Goal: Book appointment/travel/reservation

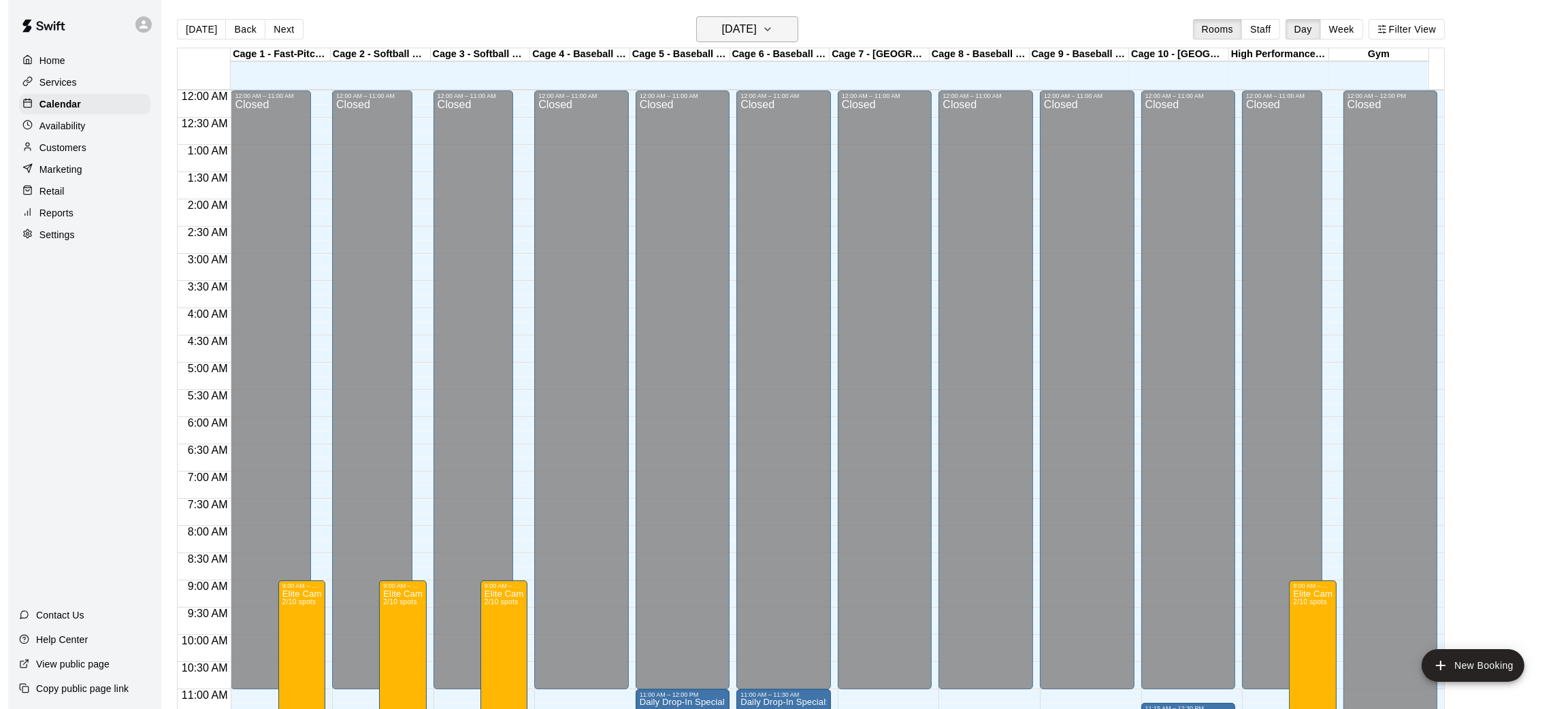
scroll to position [631, 0]
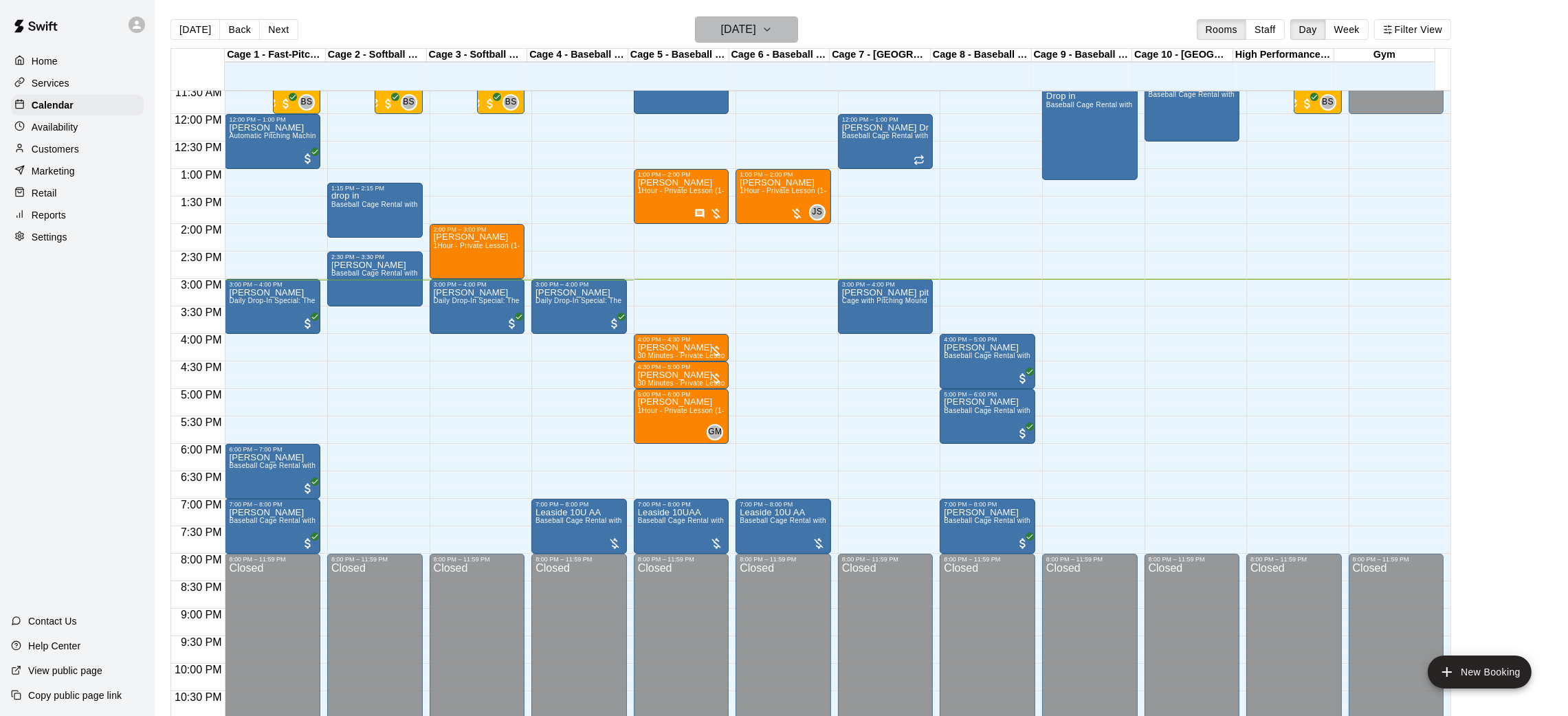
click at [721, 26] on h6 "[DATE]" at bounding box center [738, 29] width 35 height 20
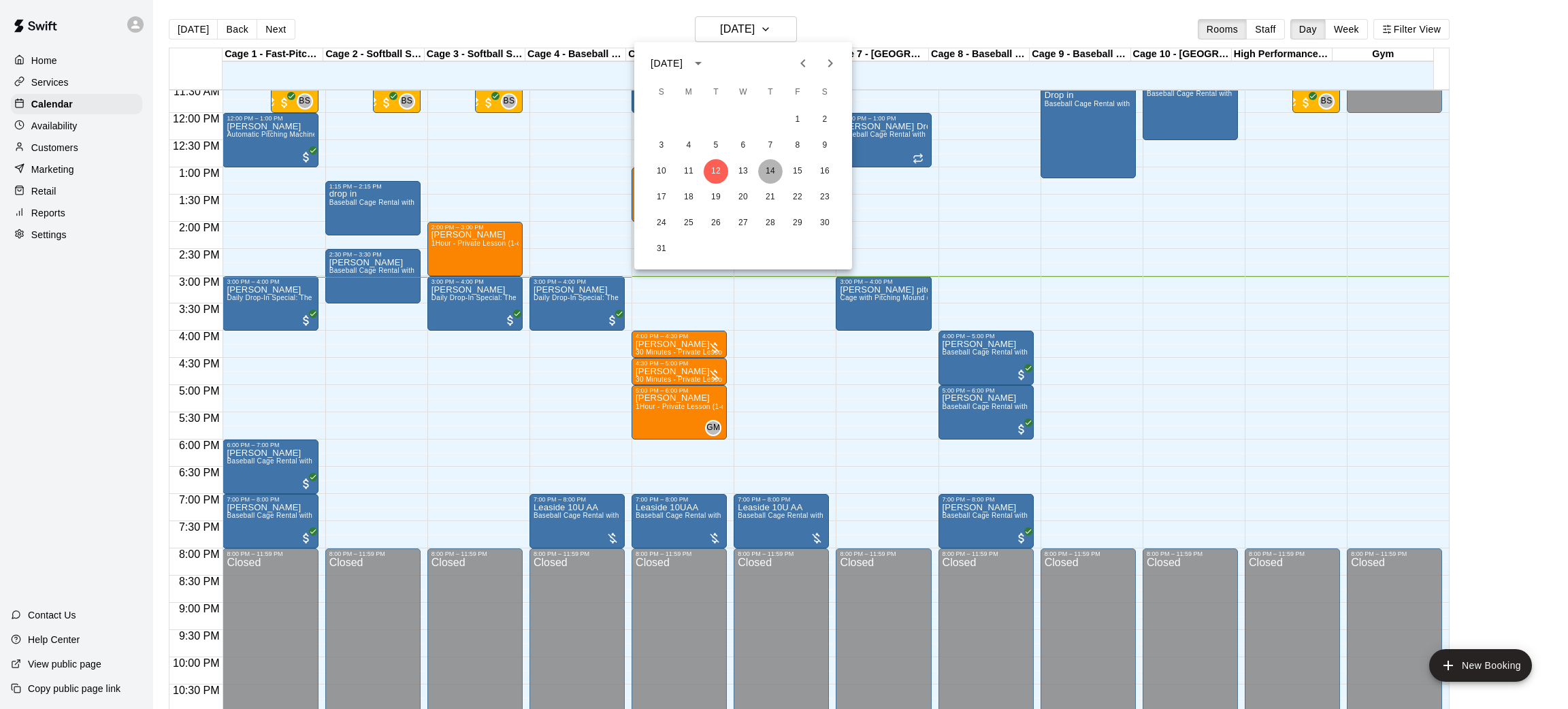
click at [769, 170] on button "14" at bounding box center [770, 171] width 24 height 24
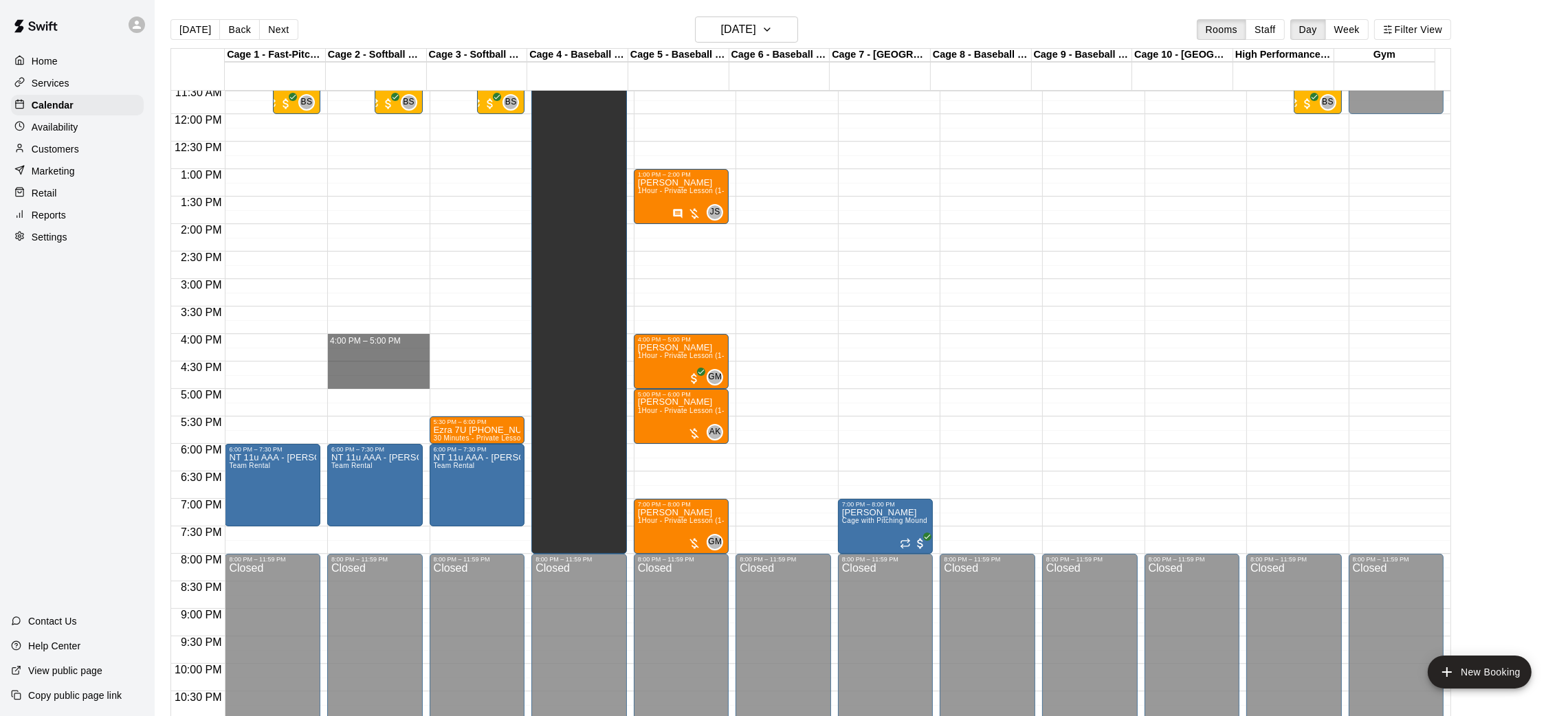
drag, startPoint x: 400, startPoint y: 338, endPoint x: 400, endPoint y: 386, distance: 48.0
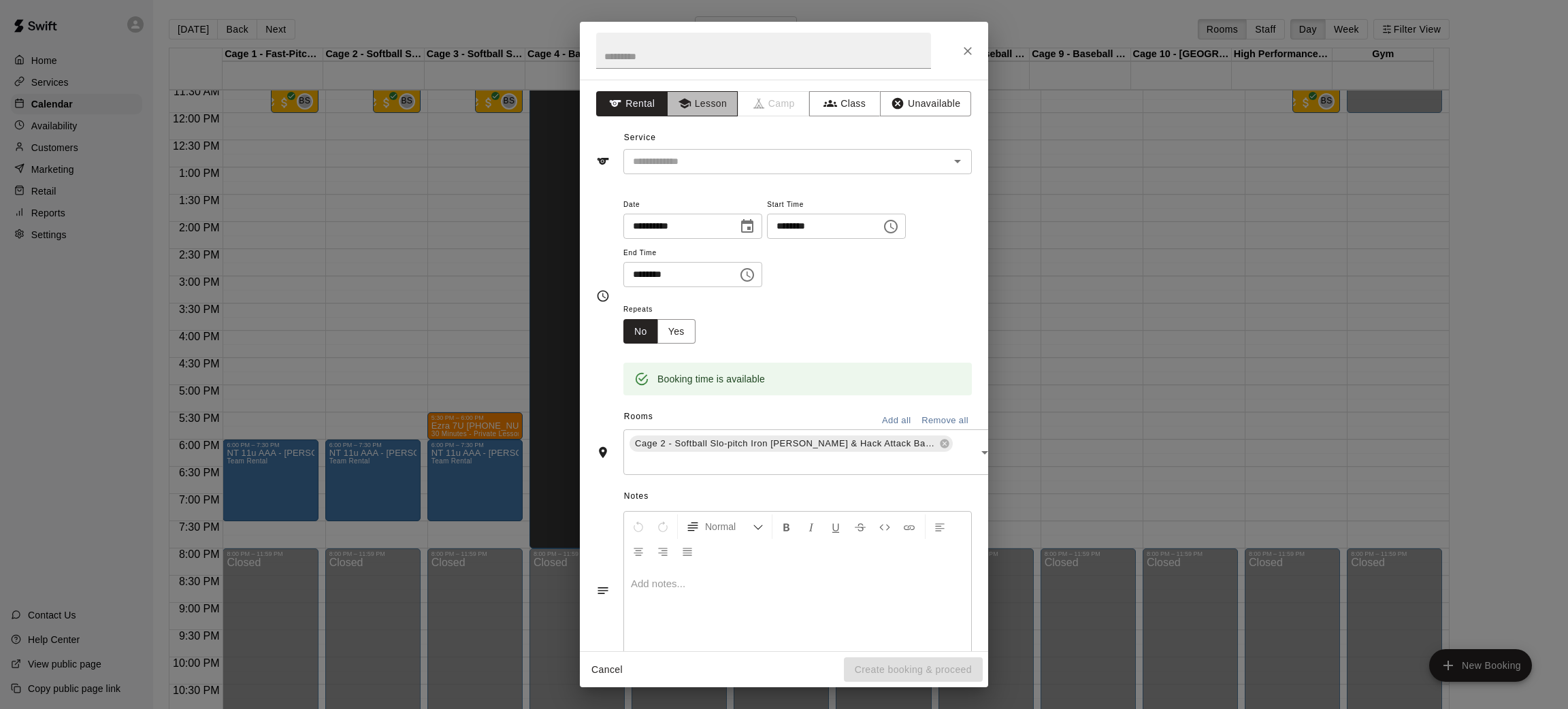
click at [687, 102] on icon "button" at bounding box center [684, 103] width 13 height 13
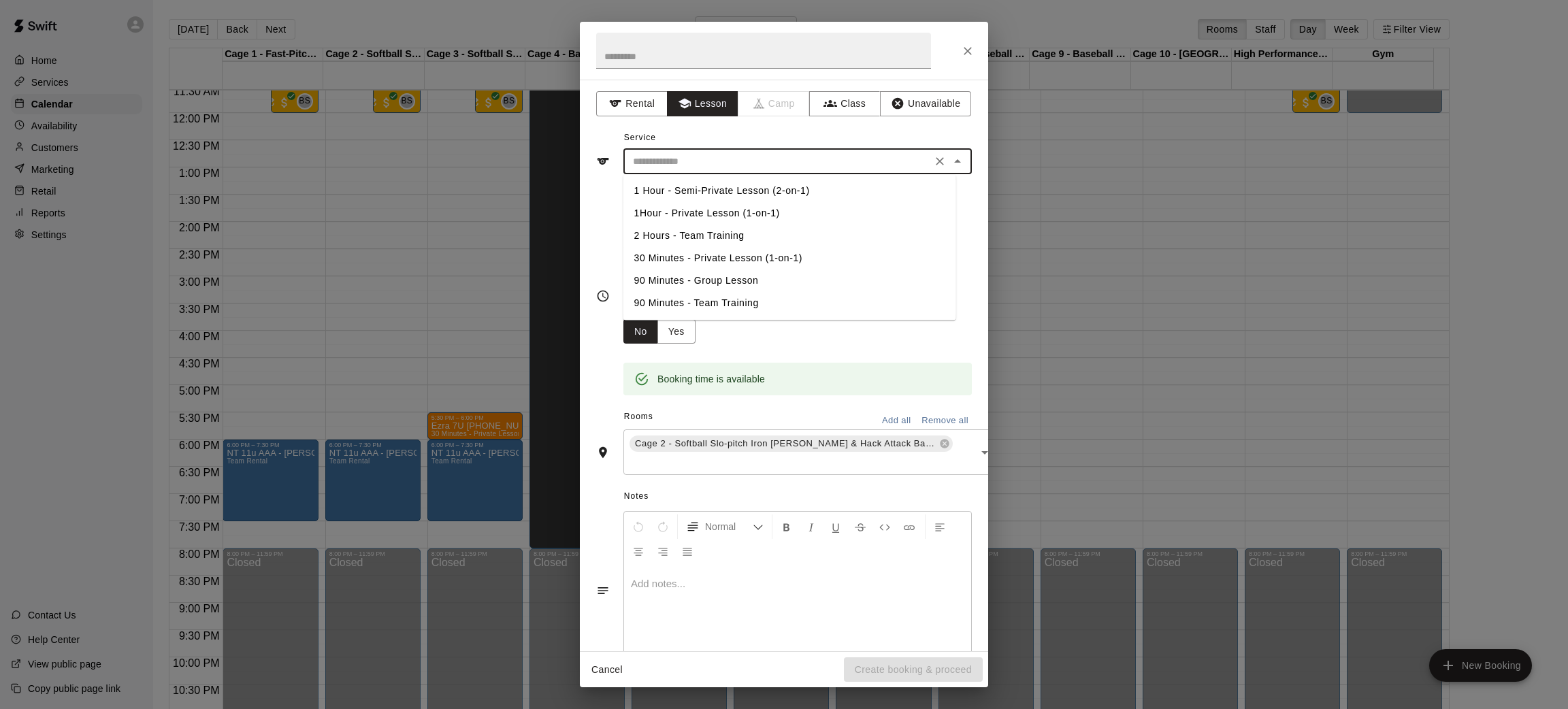
click at [719, 163] on input "text" at bounding box center [777, 161] width 300 height 17
click at [724, 215] on li "1Hour - Private Lesson (1-on-1)" at bounding box center [789, 213] width 333 height 23
type input "**********"
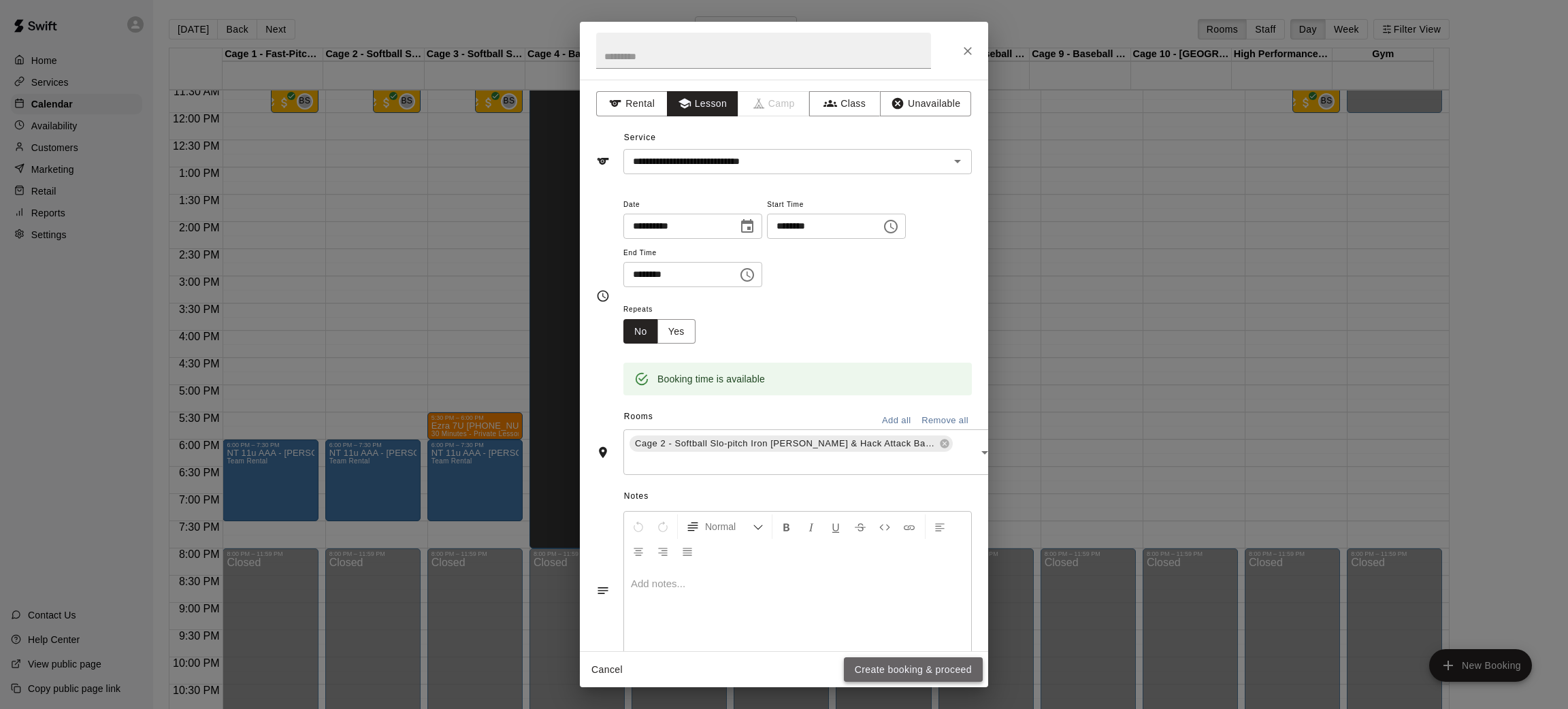
click at [894, 661] on button "Create booking & proceed" at bounding box center [913, 670] width 139 height 25
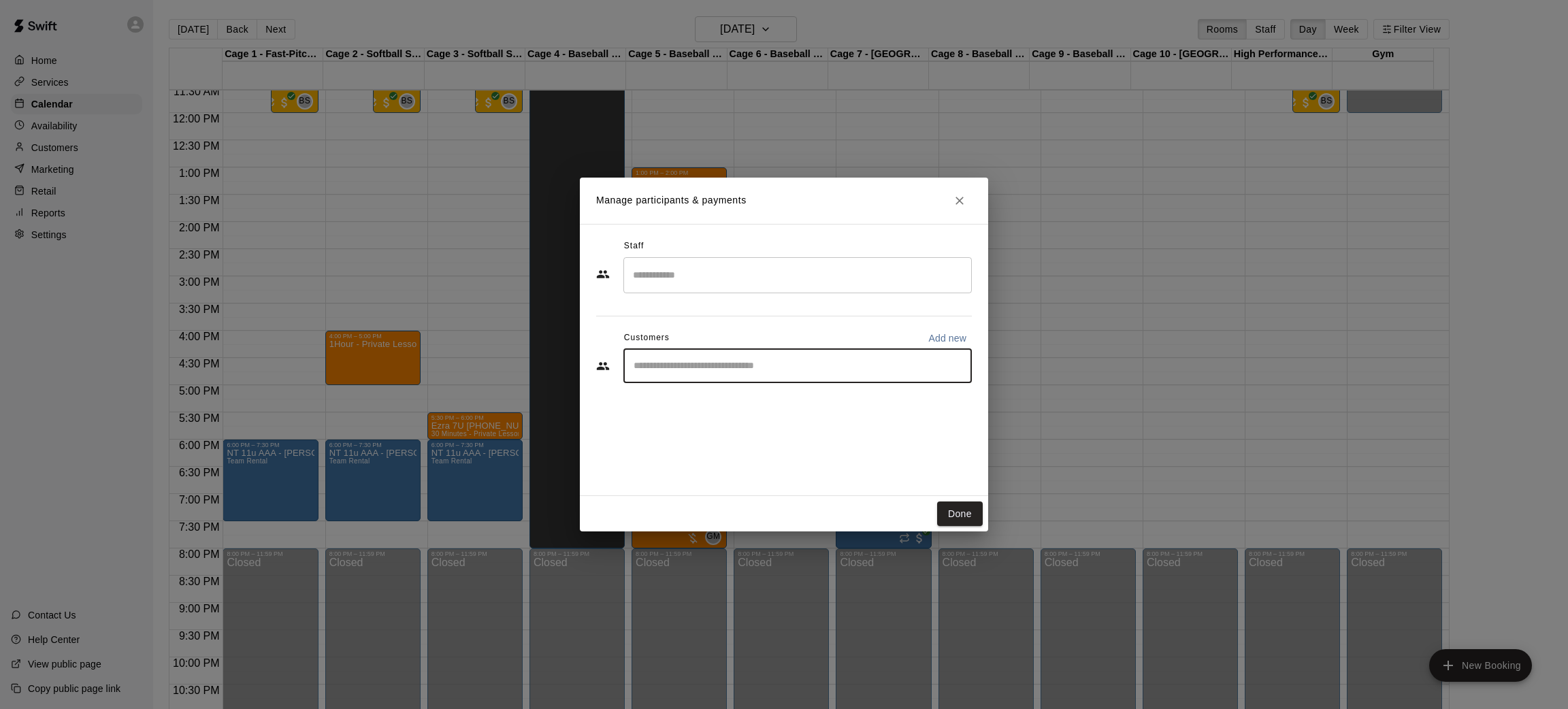
click at [679, 368] on input "Start typing to search customers..." at bounding box center [797, 366] width 336 height 13
type input "****"
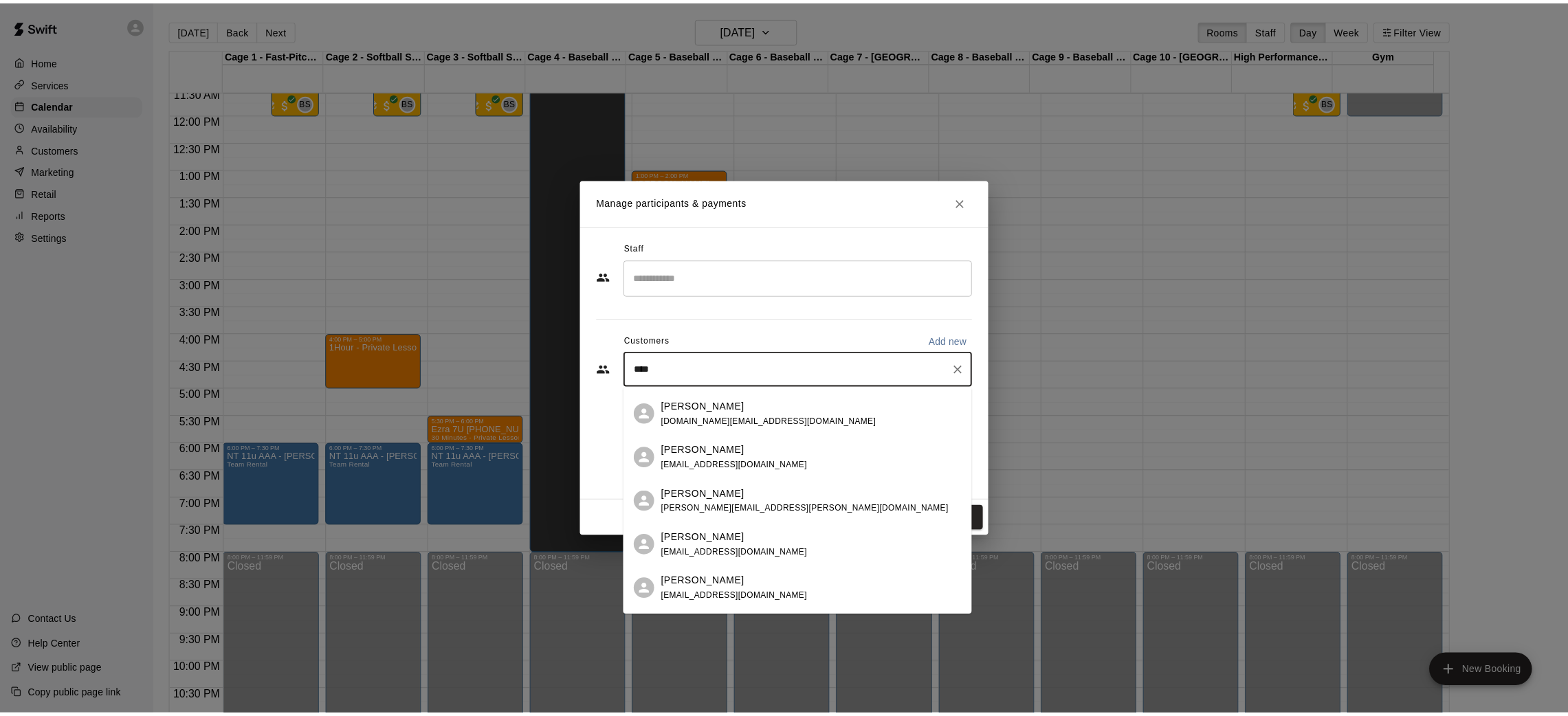
scroll to position [137, 0]
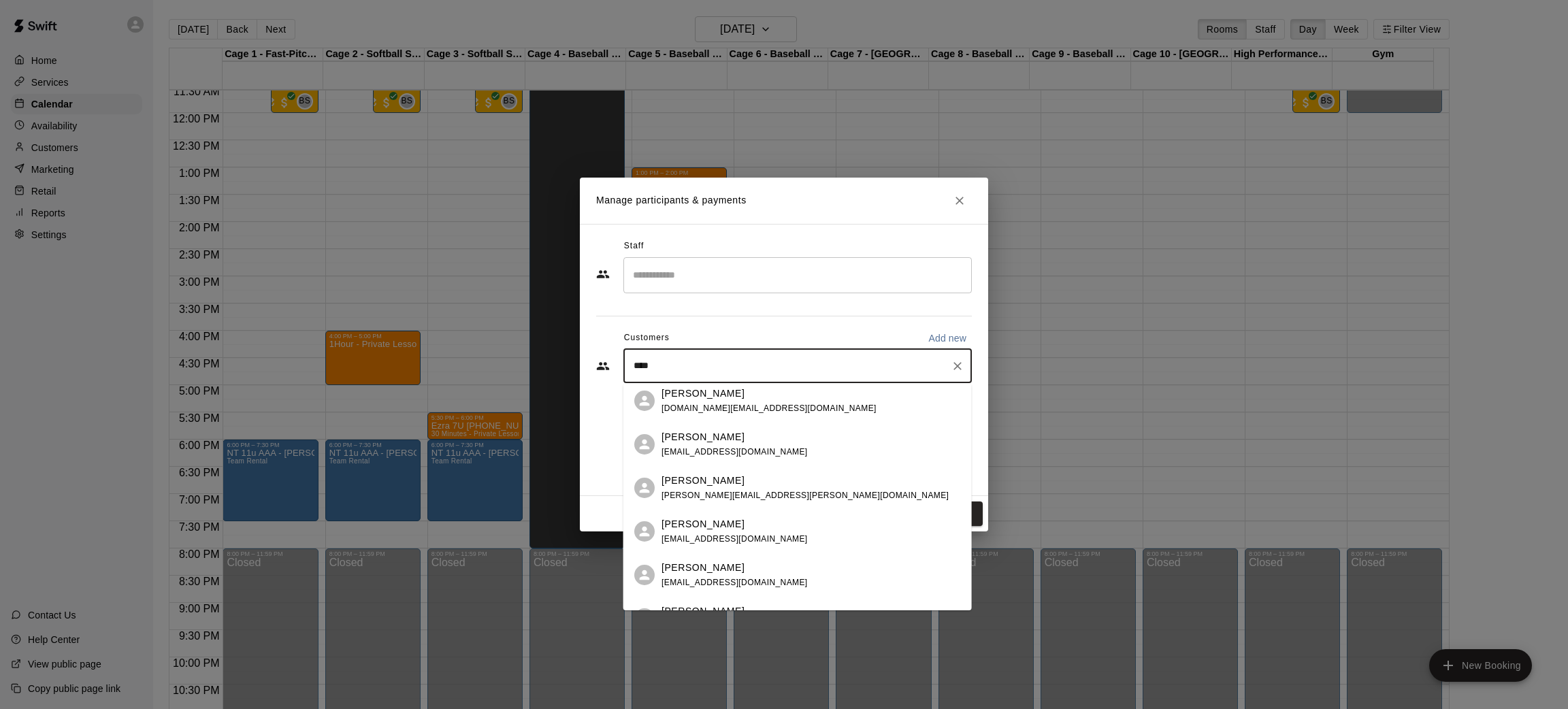
click at [716, 489] on div "[PERSON_NAME] Hishon [EMAIL_ADDRESS][PERSON_NAME][DOMAIN_NAME]" at bounding box center [805, 488] width 287 height 29
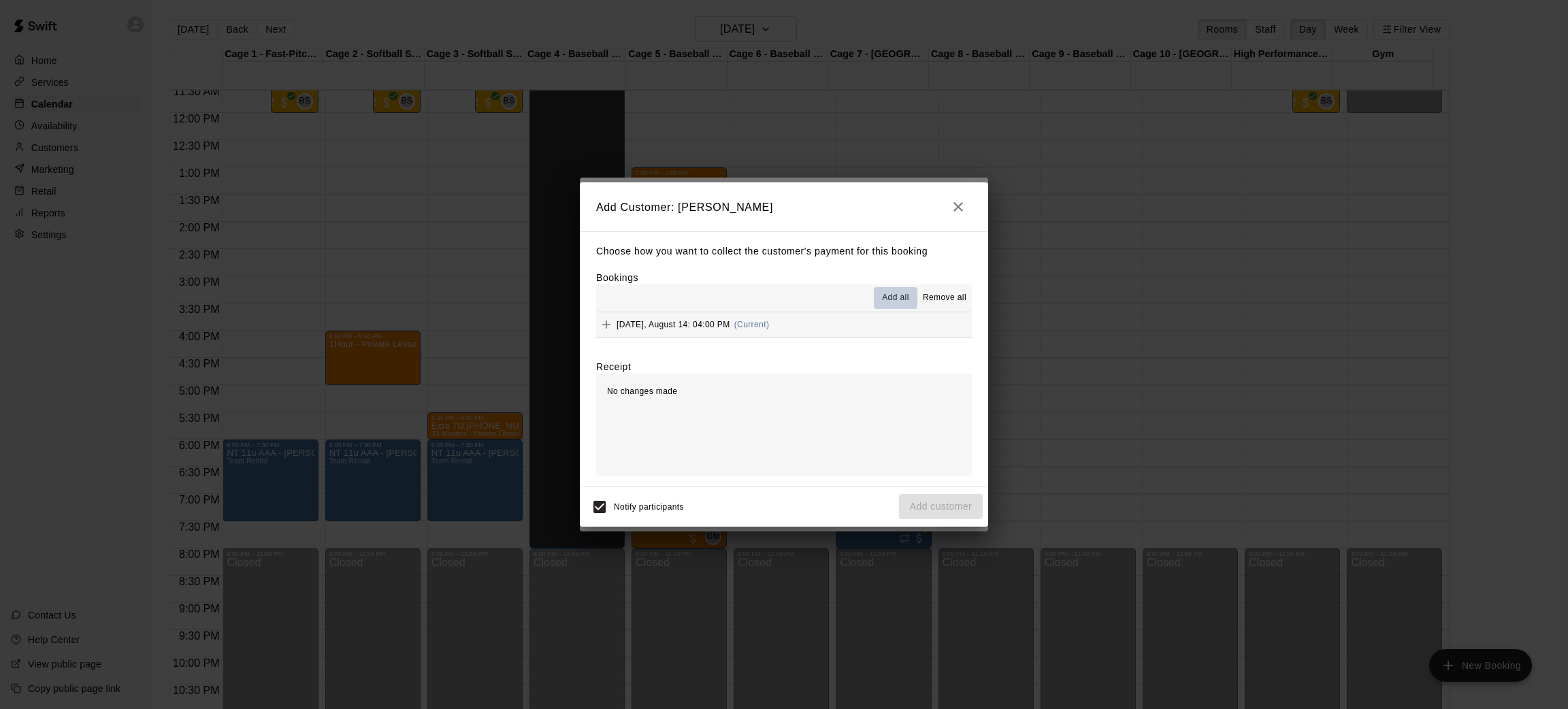
click at [889, 296] on span "Add all" at bounding box center [895, 298] width 27 height 13
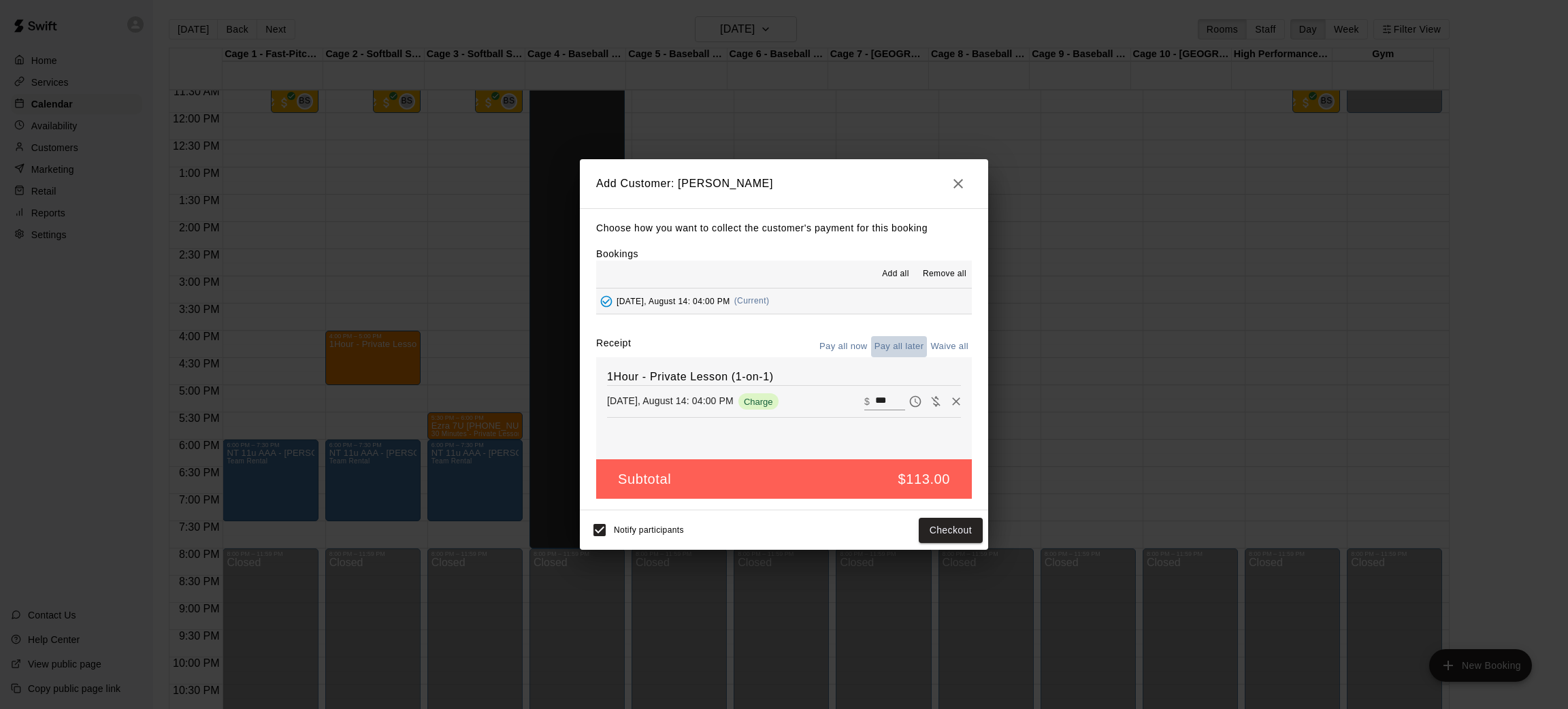
click at [901, 346] on button "Pay all later" at bounding box center [899, 346] width 56 height 21
click at [931, 520] on button "Add customer" at bounding box center [941, 531] width 84 height 25
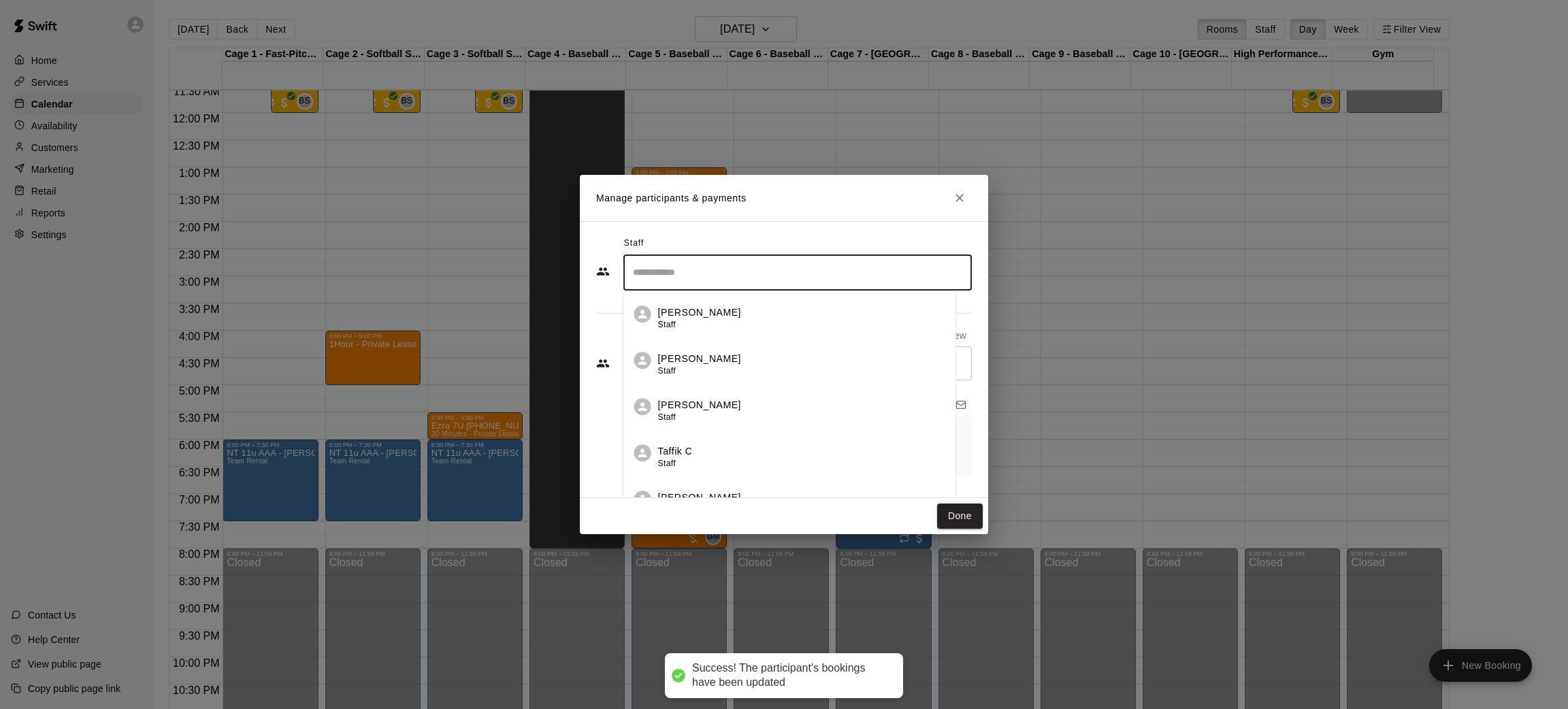
click at [733, 273] on input "Search staff" at bounding box center [797, 272] width 336 height 24
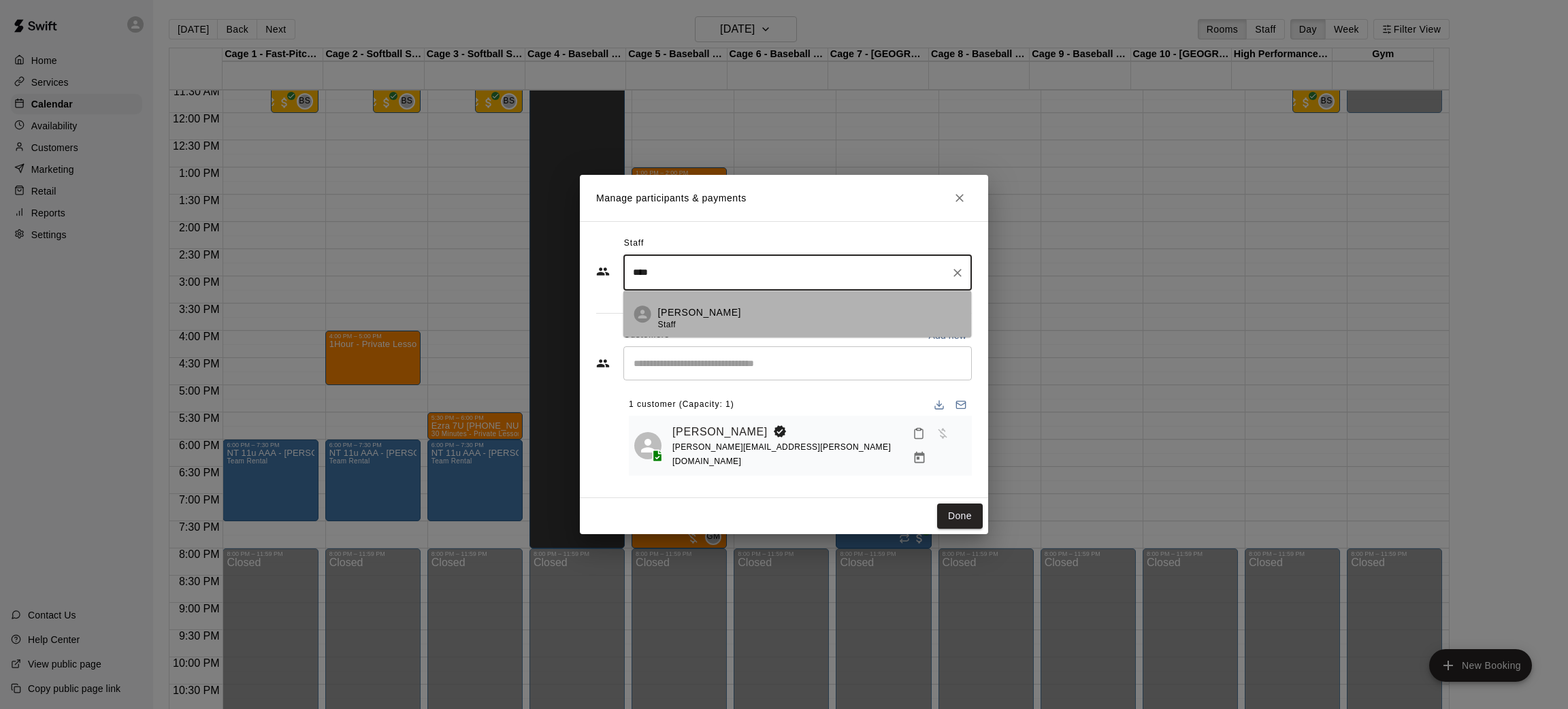
click at [717, 309] on p "[PERSON_NAME]" at bounding box center [700, 312] width 83 height 14
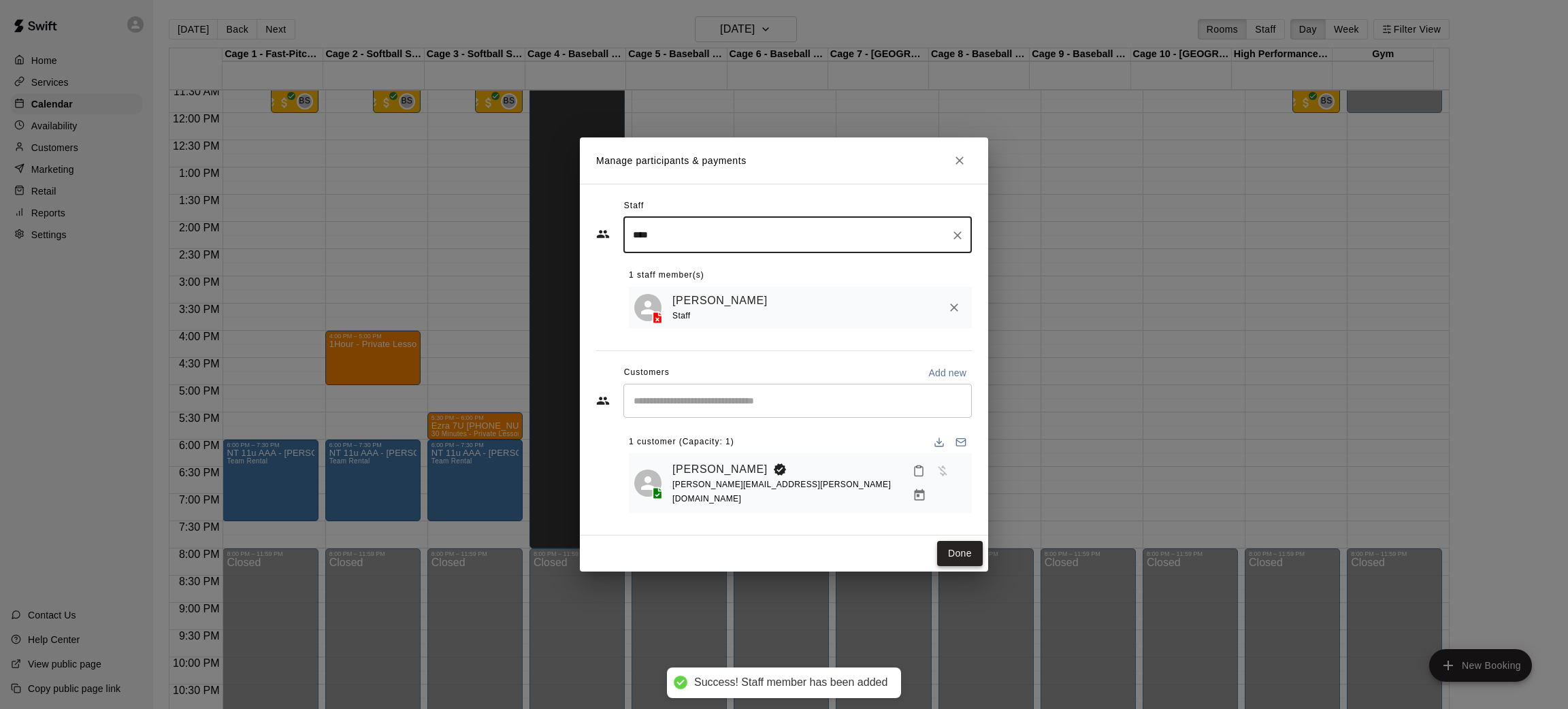
type input "****"
click at [966, 541] on button "Done" at bounding box center [960, 554] width 45 height 25
